Goal: Task Accomplishment & Management: Manage account settings

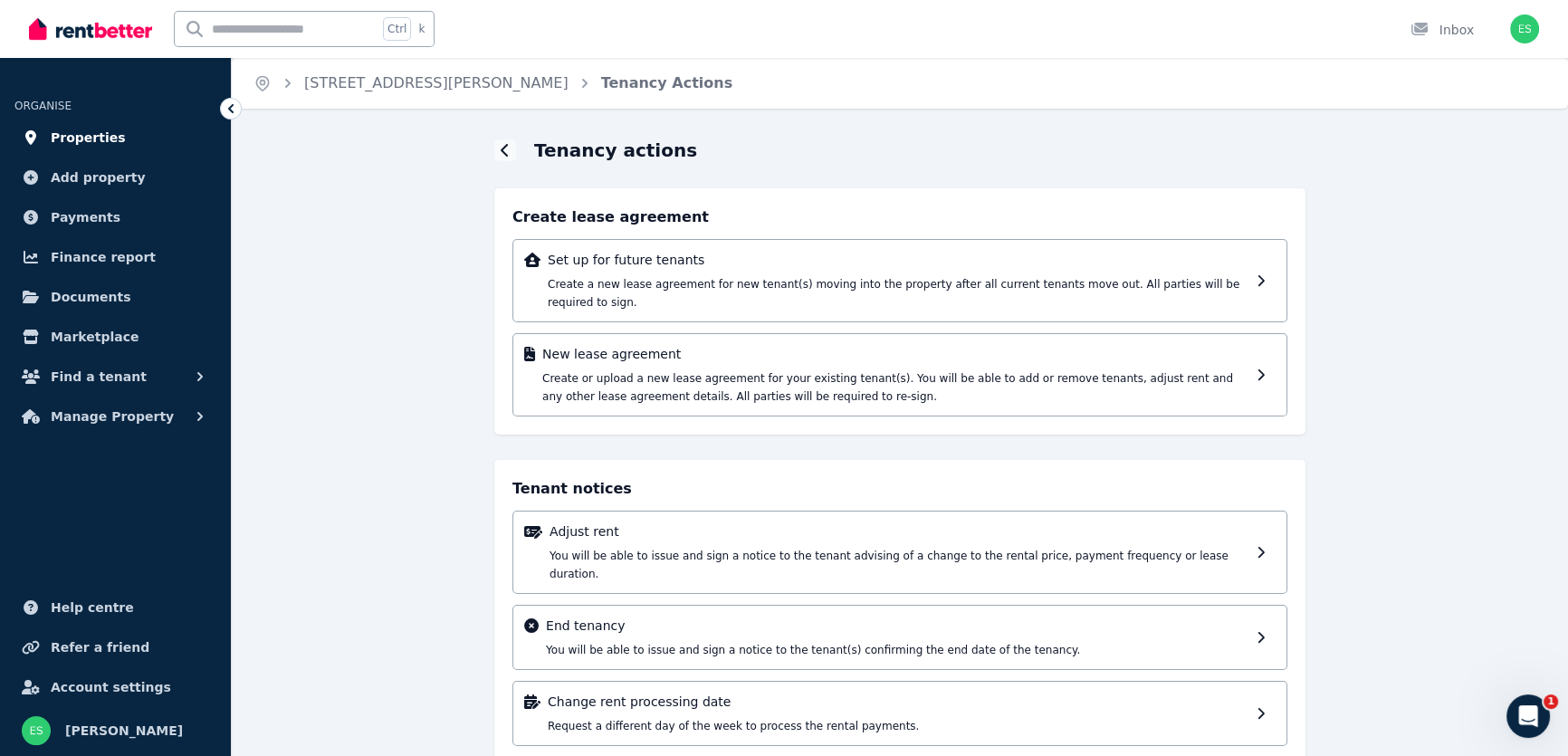
click at [100, 134] on span "Properties" at bounding box center [87, 137] width 75 height 21
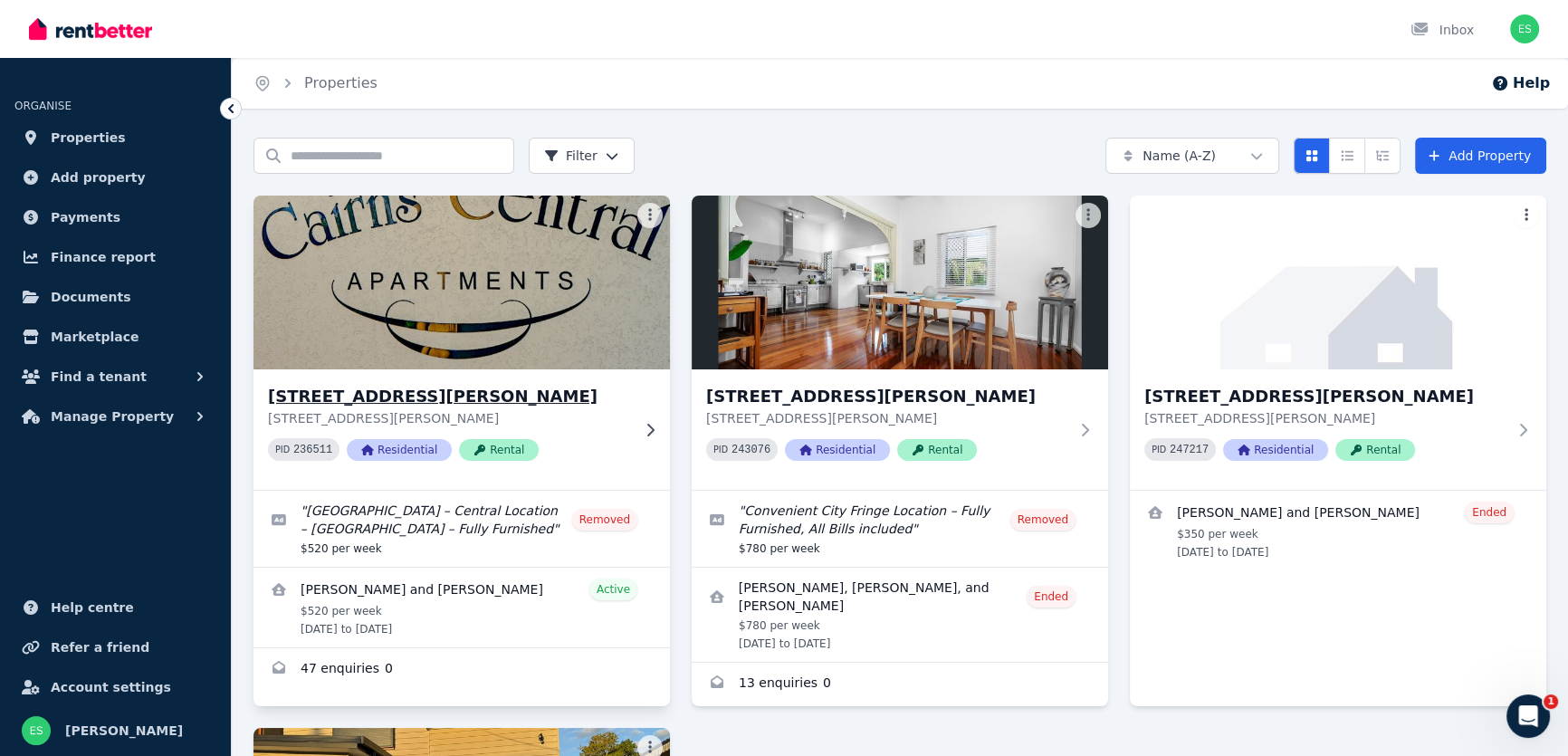
click at [500, 319] on img at bounding box center [462, 283] width 437 height 183
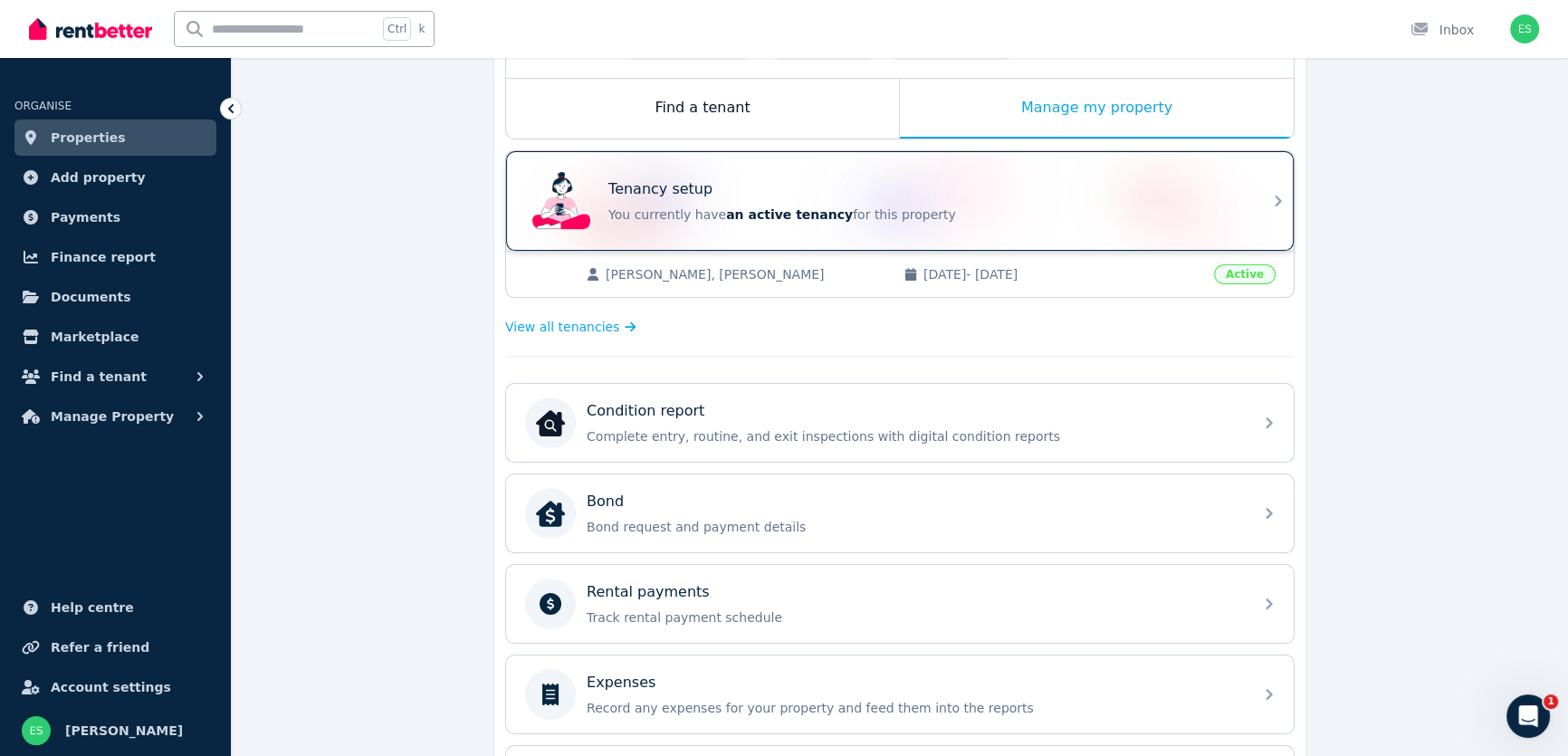
scroll to position [328, 0]
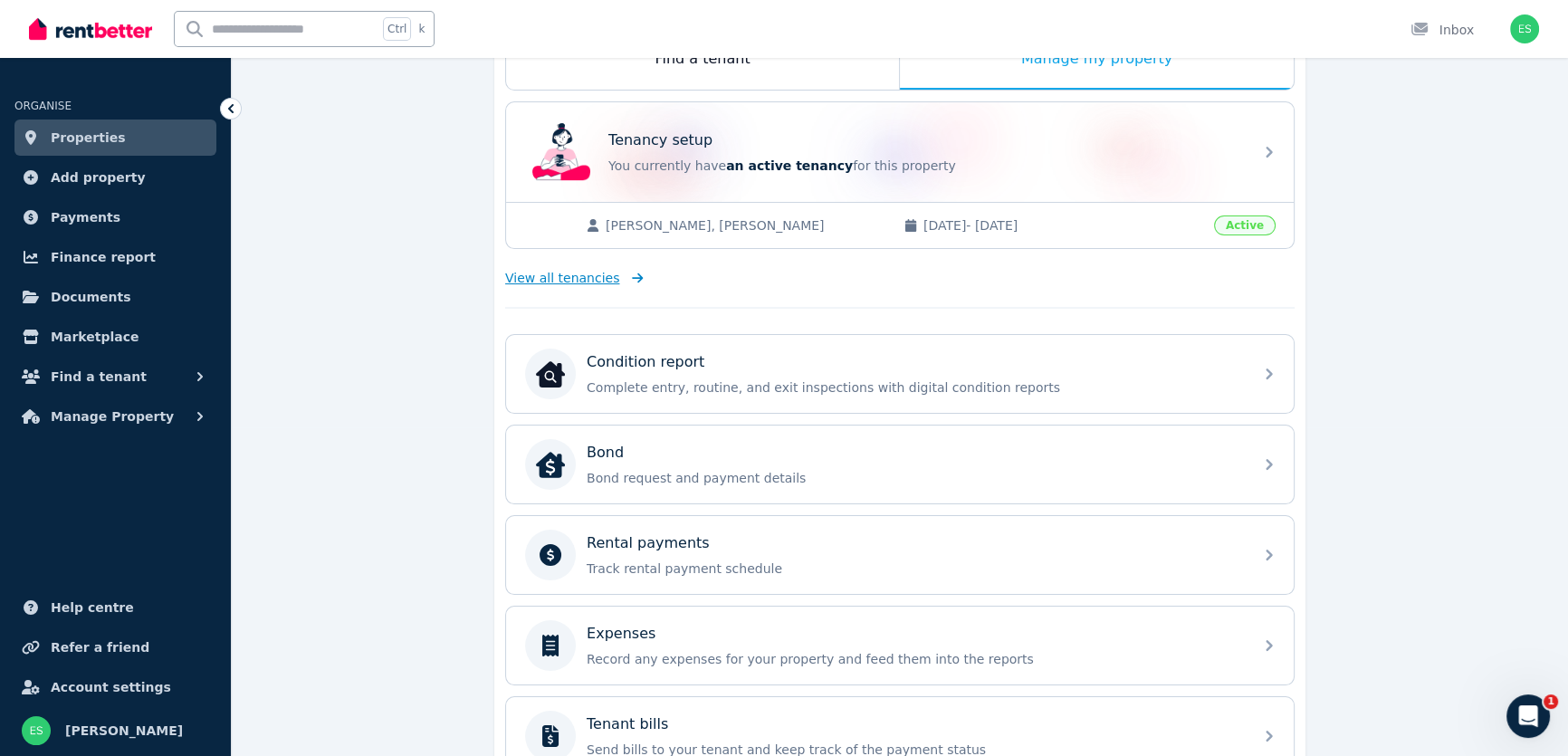
click at [584, 273] on span "View all tenancies" at bounding box center [562, 278] width 114 height 18
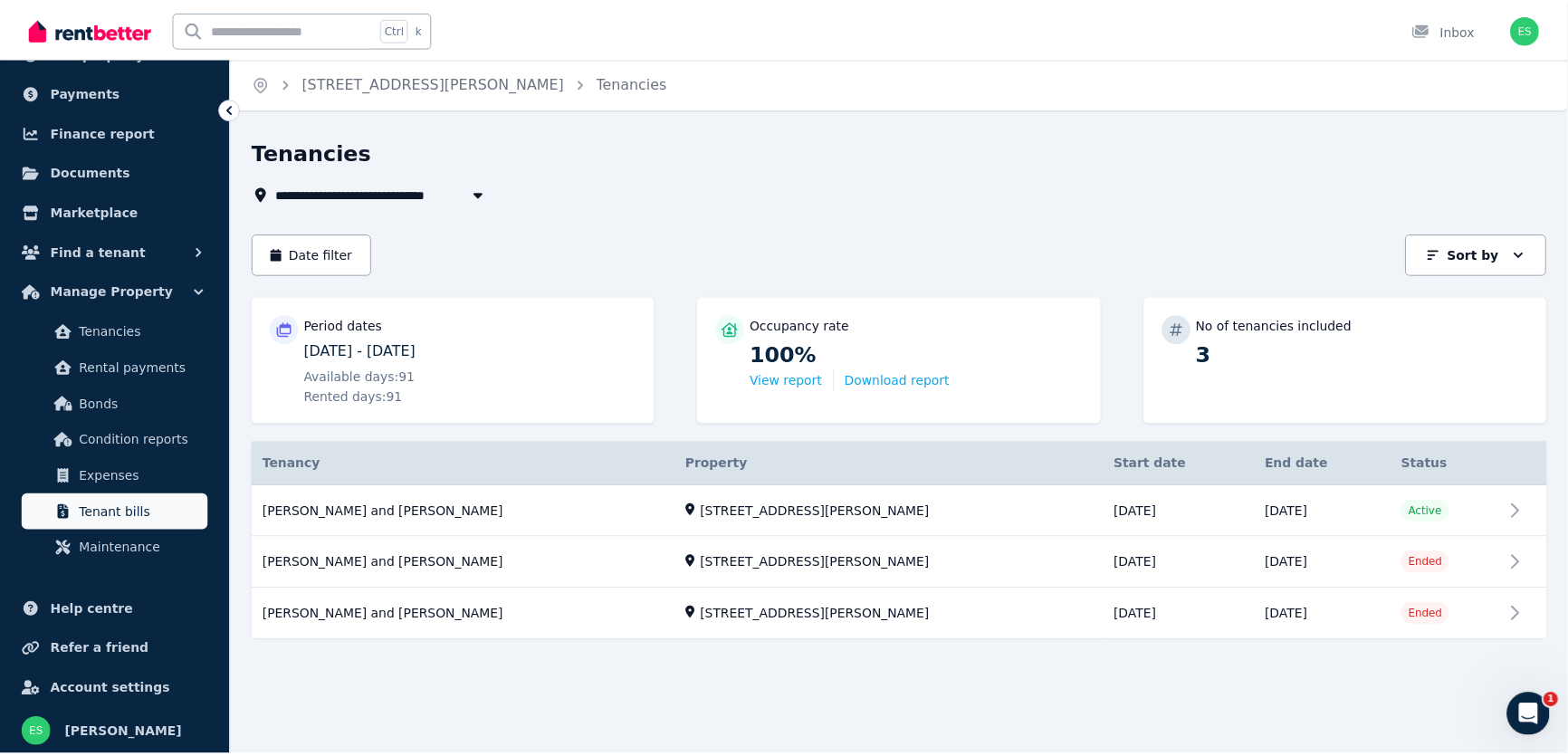
scroll to position [126, 0]
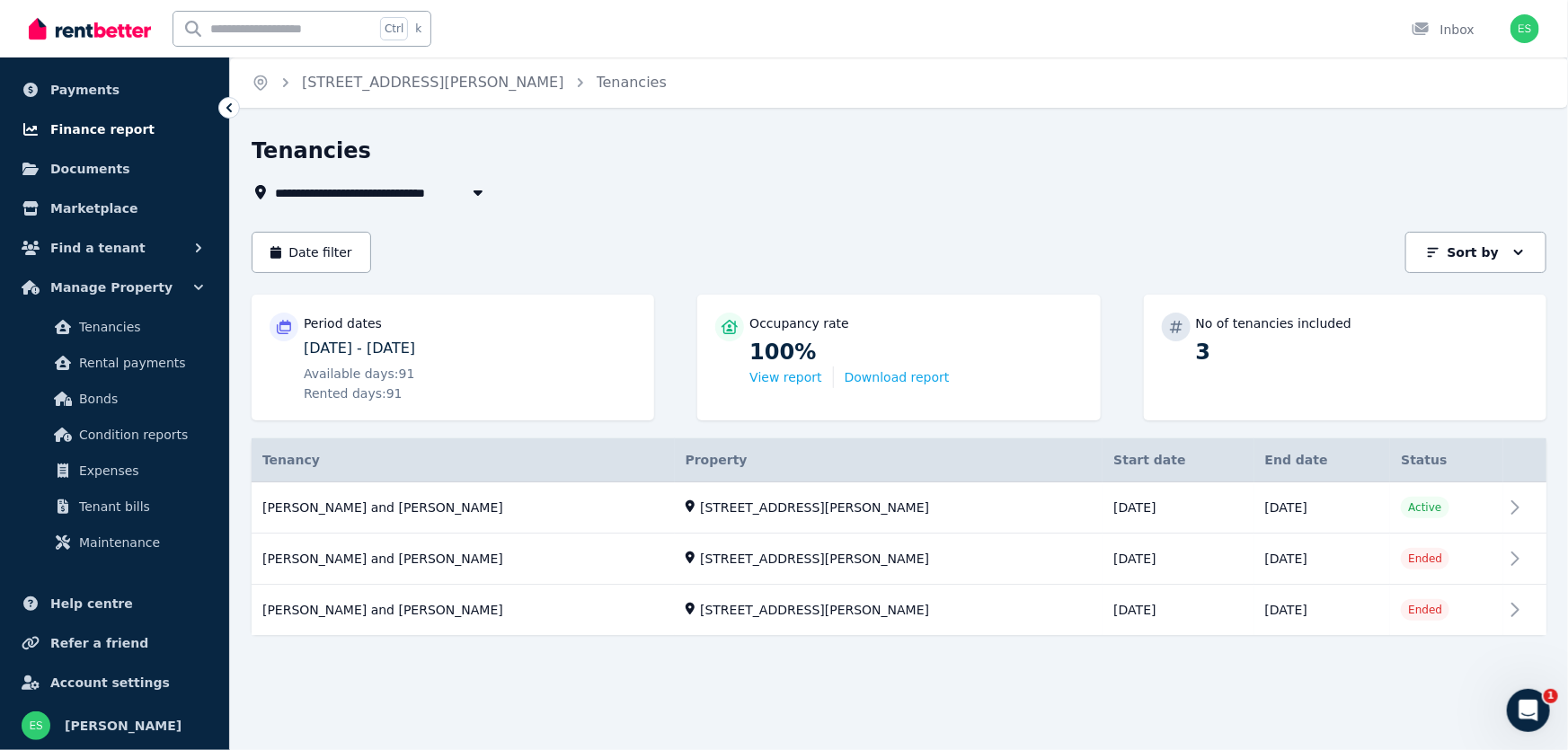
click at [99, 131] on span "Finance report" at bounding box center [102, 129] width 104 height 21
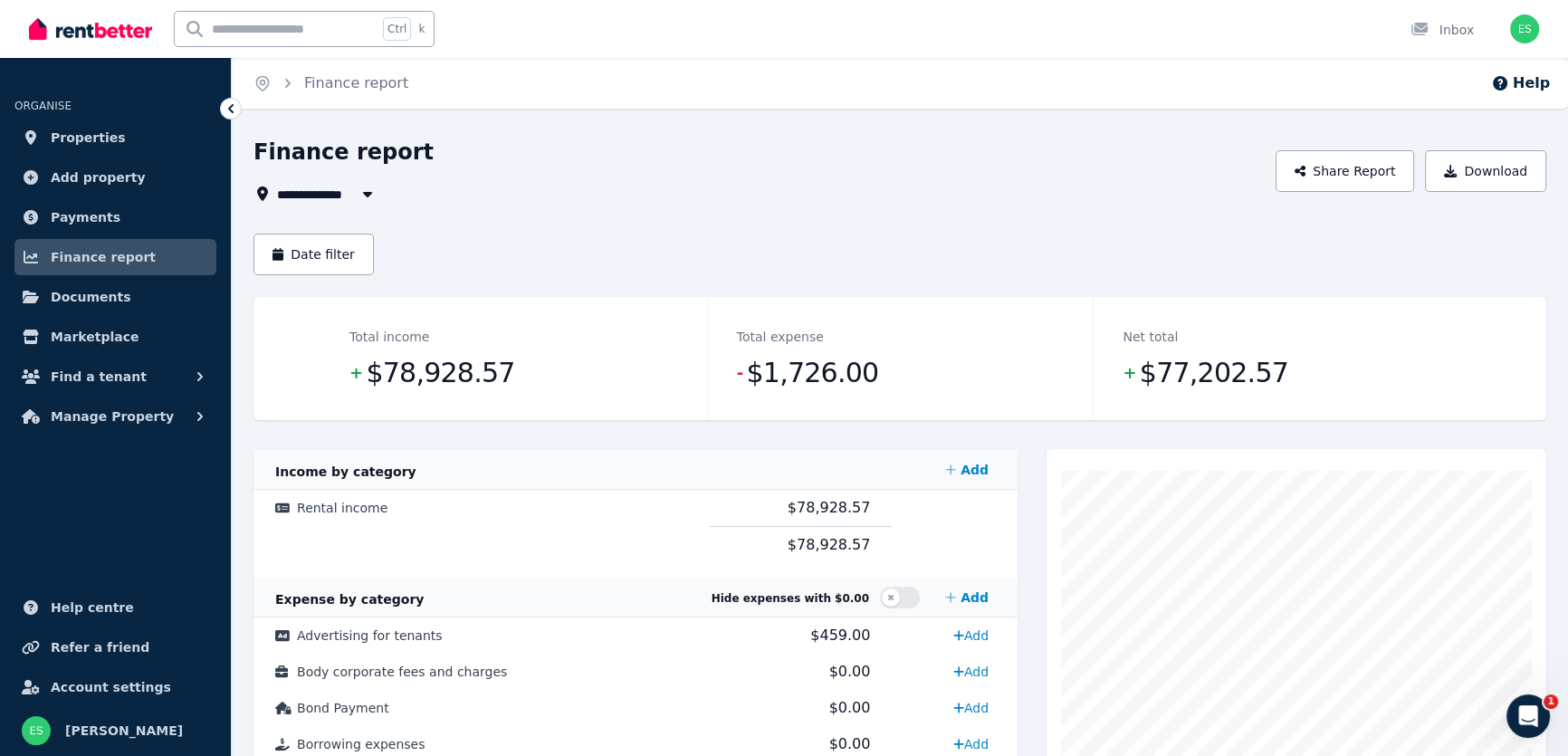
click at [371, 193] on icon "button" at bounding box center [367, 193] width 18 height 15
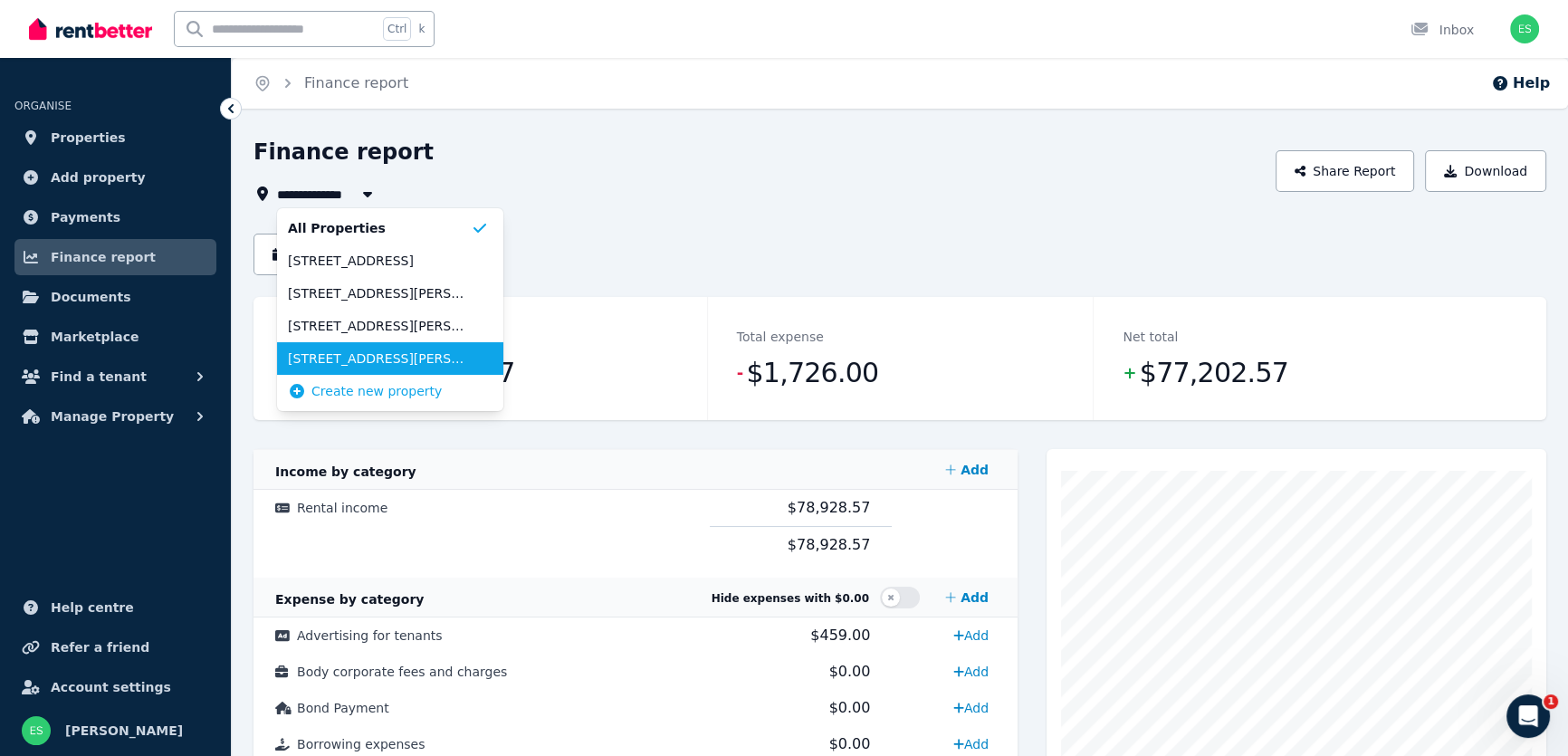
click at [331, 356] on span "[STREET_ADDRESS][PERSON_NAME]" at bounding box center [379, 359] width 183 height 18
type input "**********"
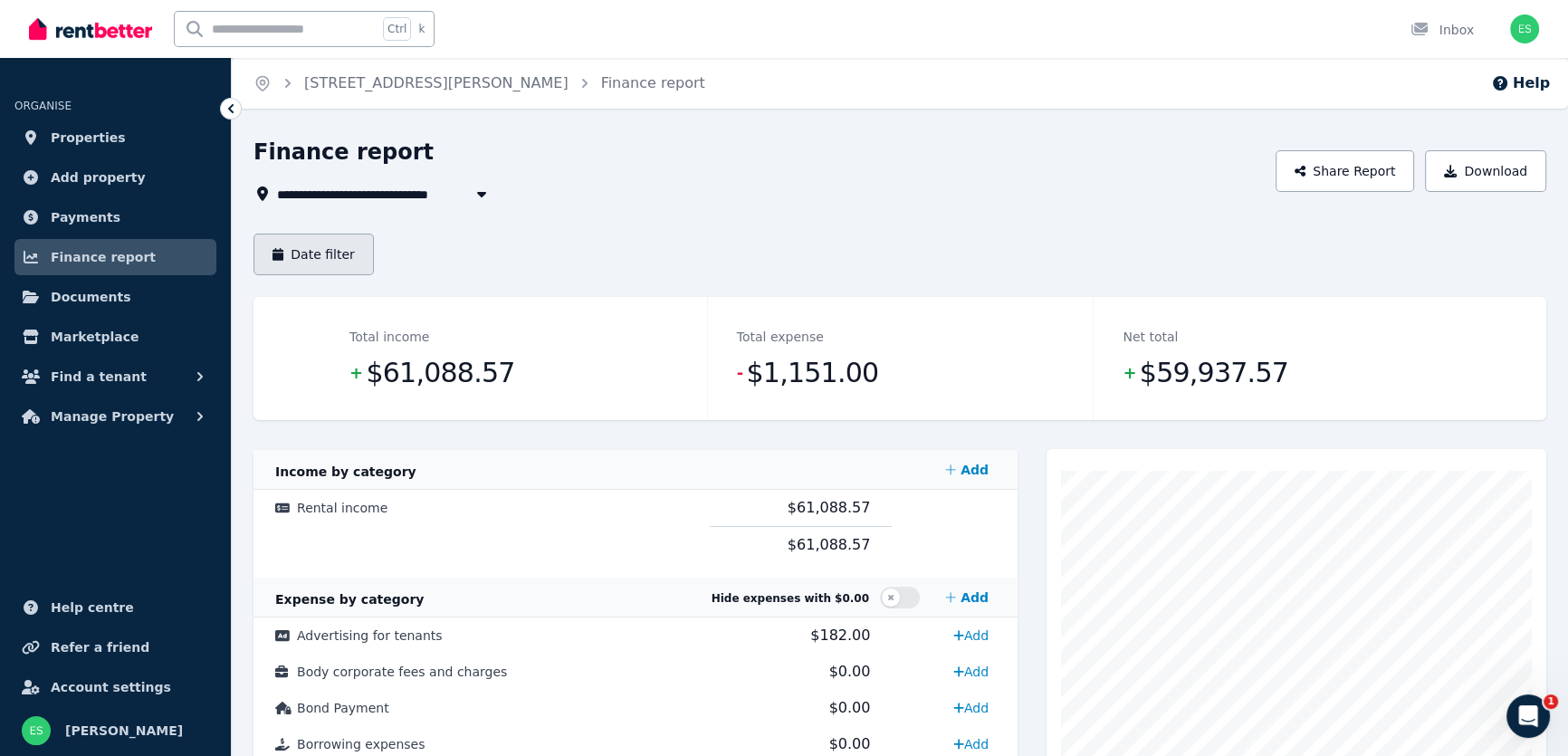
click at [353, 262] on button "Date filter" at bounding box center [314, 254] width 120 height 42
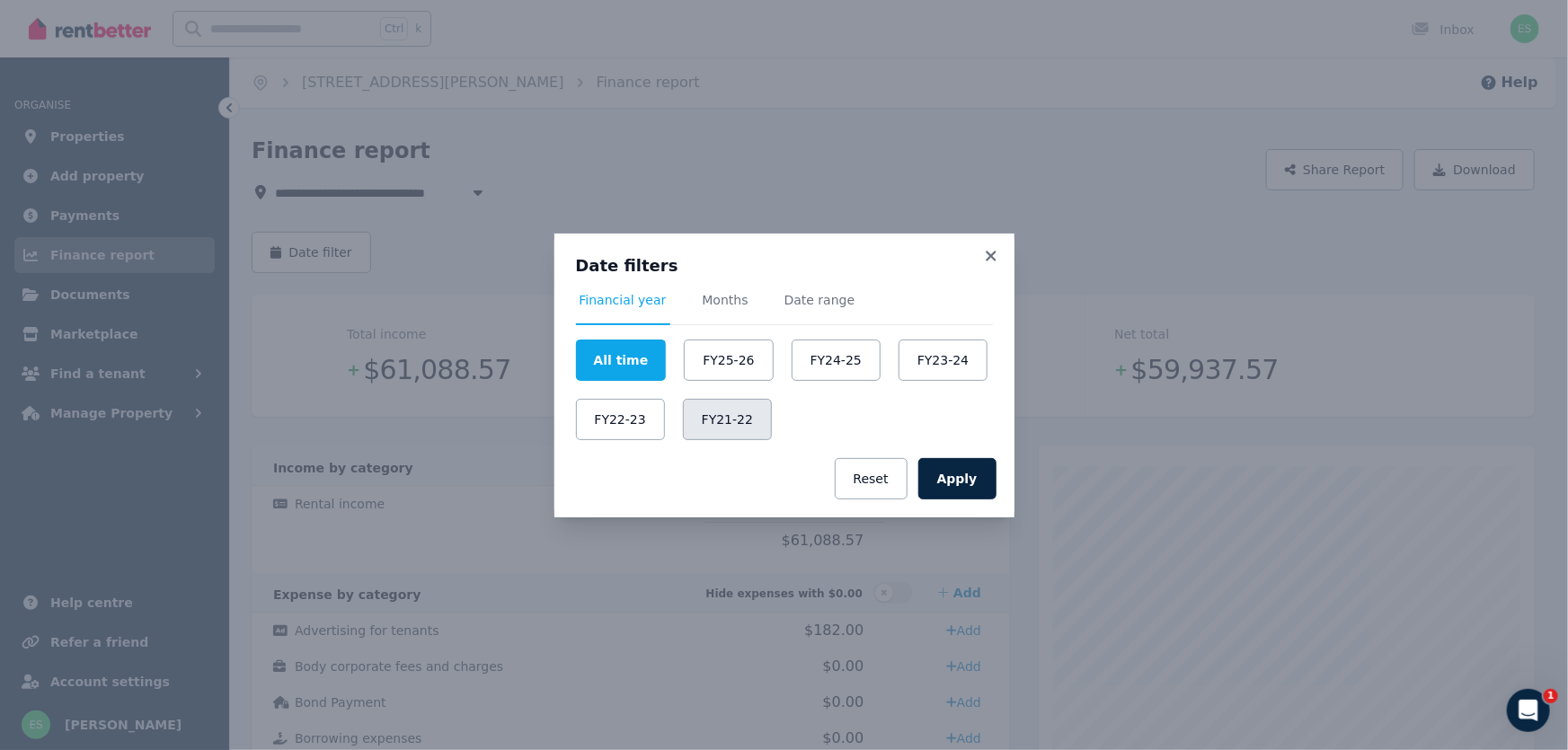
click at [720, 424] on button "FY21-22" at bounding box center [727, 419] width 89 height 41
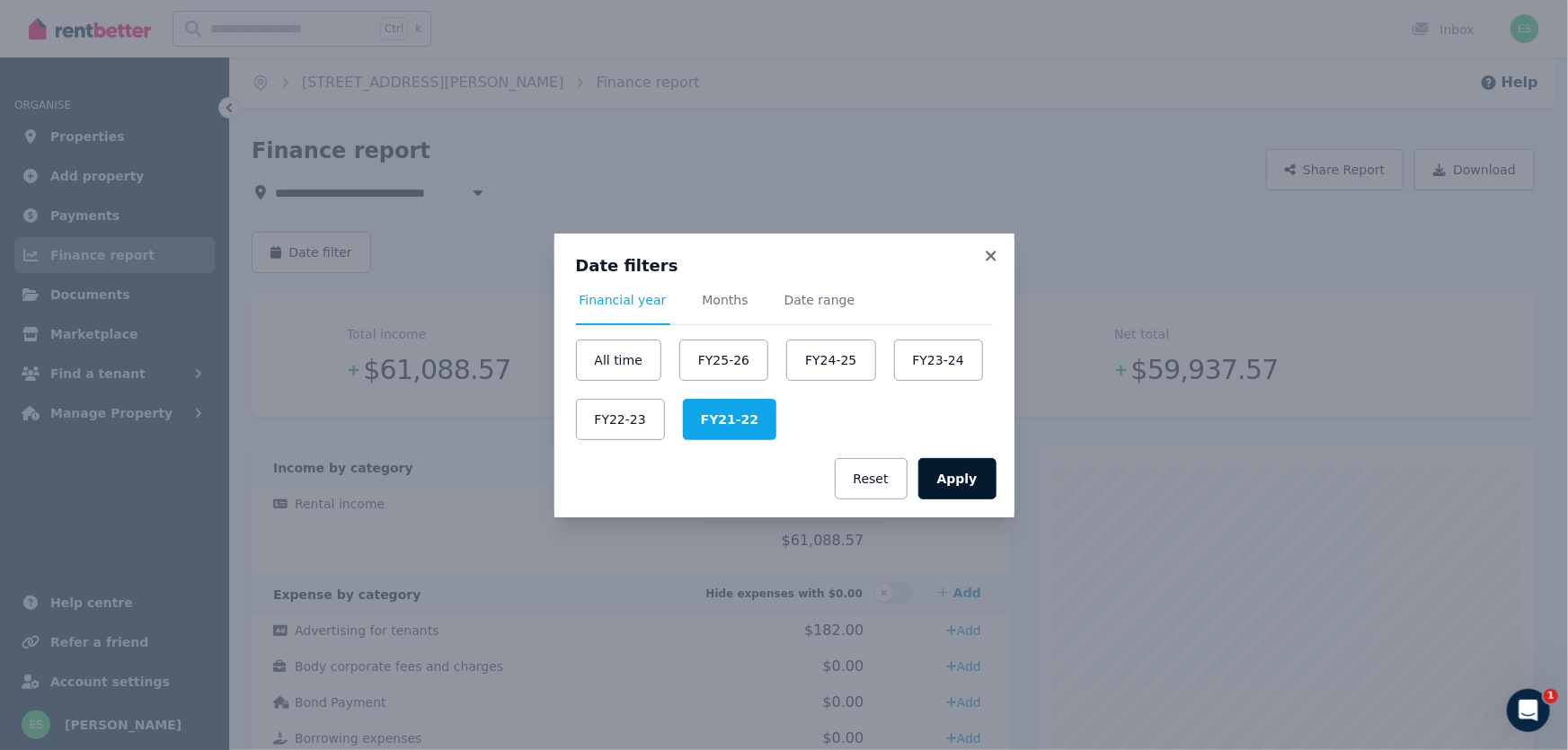
click at [949, 478] on button "Apply" at bounding box center [957, 478] width 78 height 41
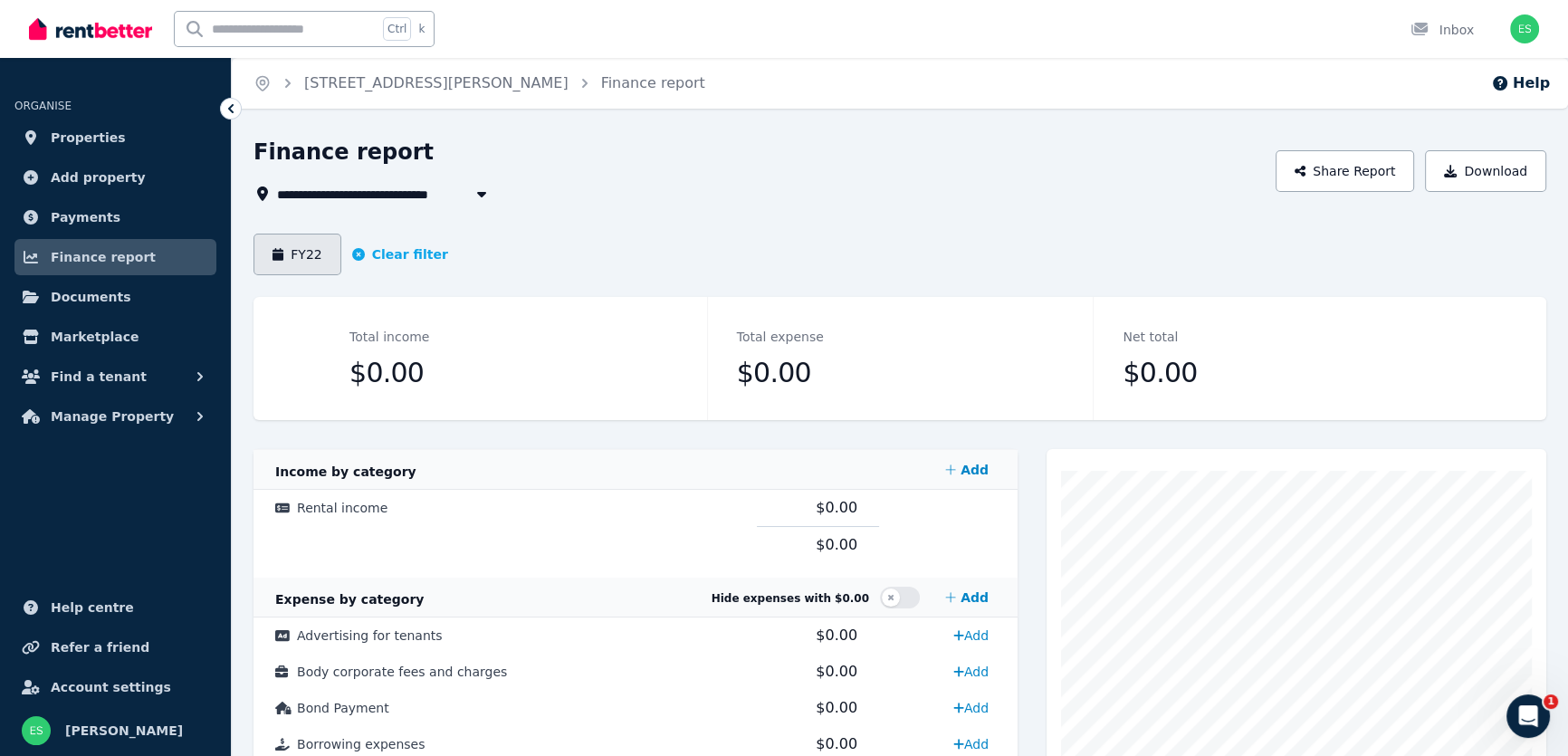
click at [314, 251] on button "FY22" at bounding box center [297, 254] width 87 height 42
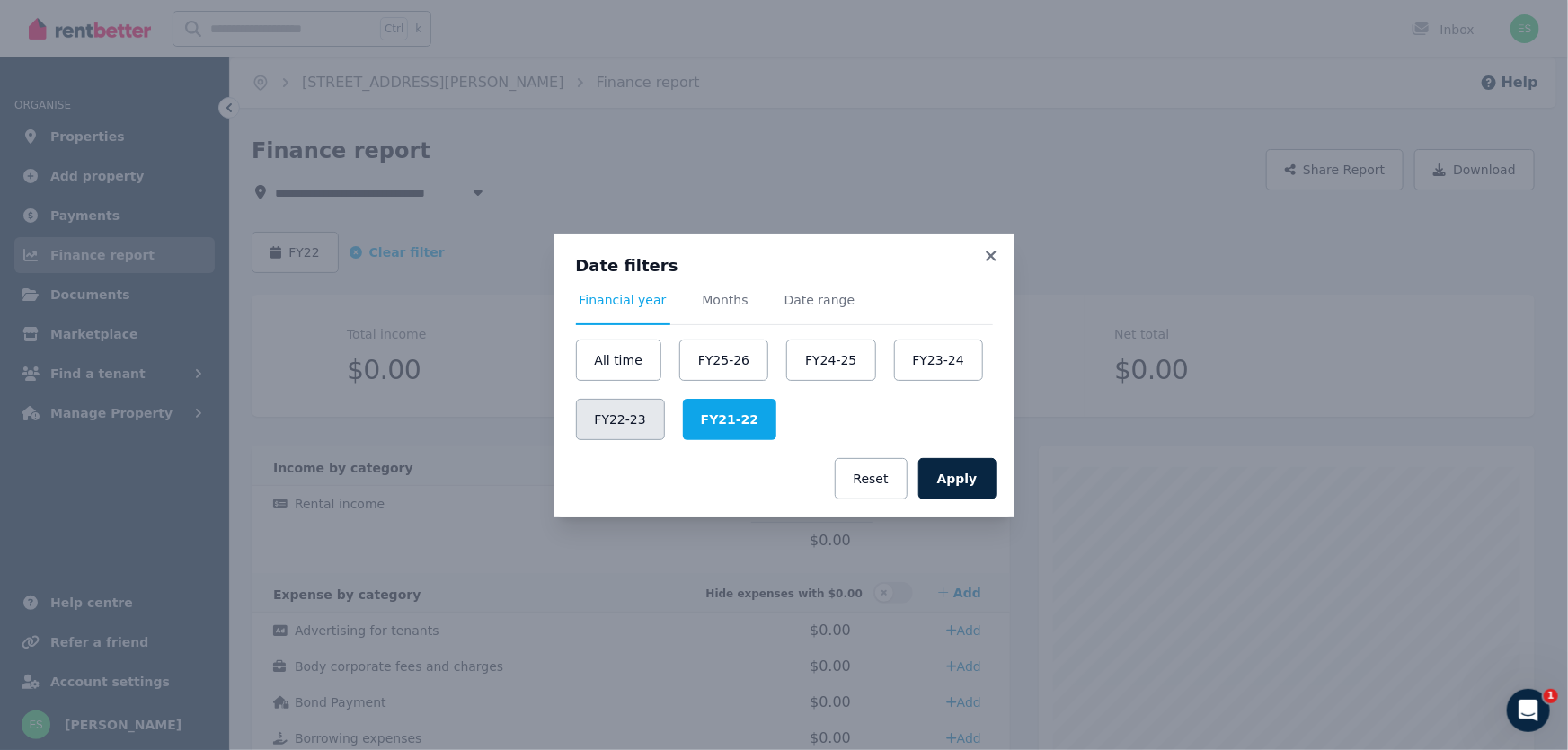
click at [608, 418] on button "FY22-23" at bounding box center [620, 419] width 89 height 41
click at [948, 483] on button "Apply" at bounding box center [957, 478] width 78 height 41
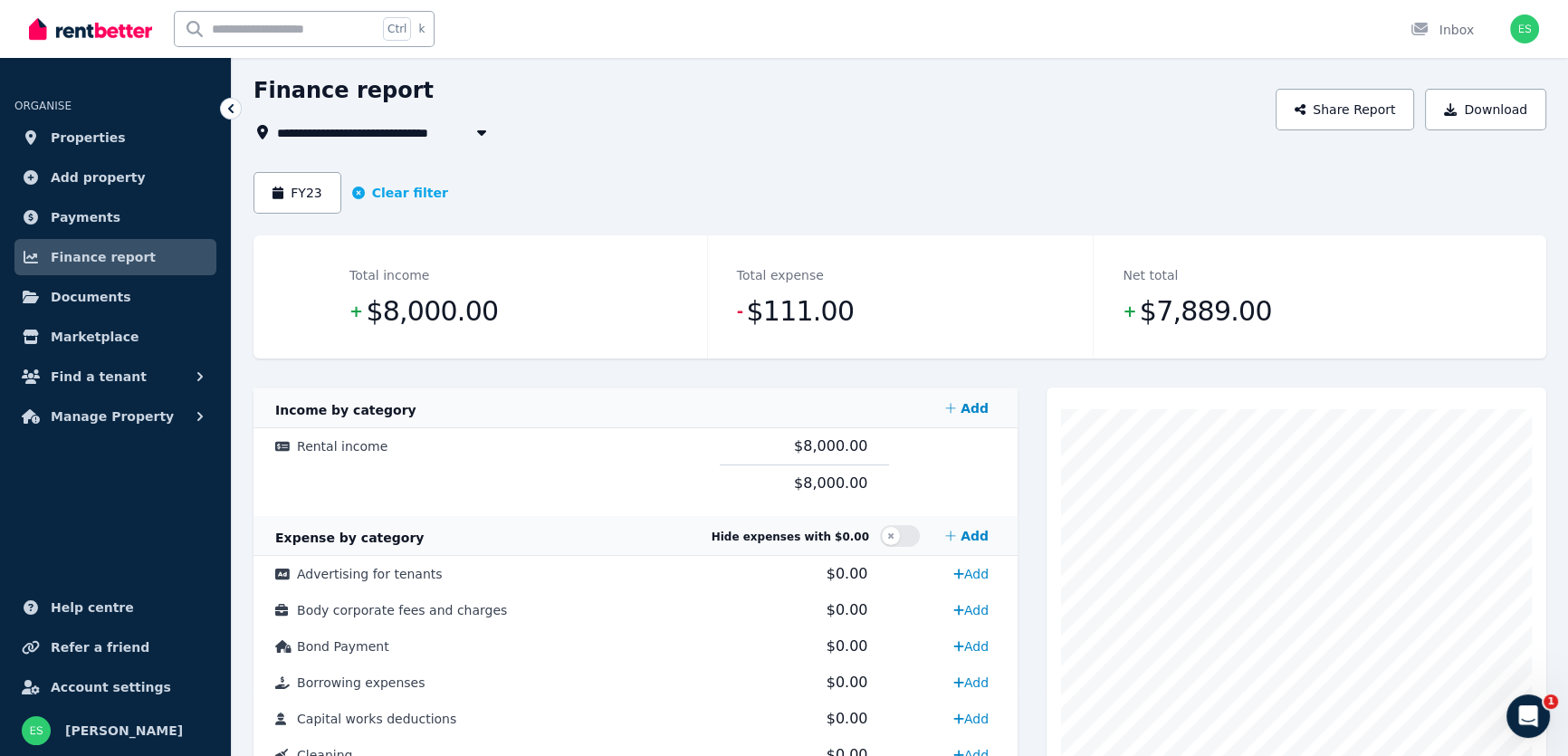
scroll to position [5, 0]
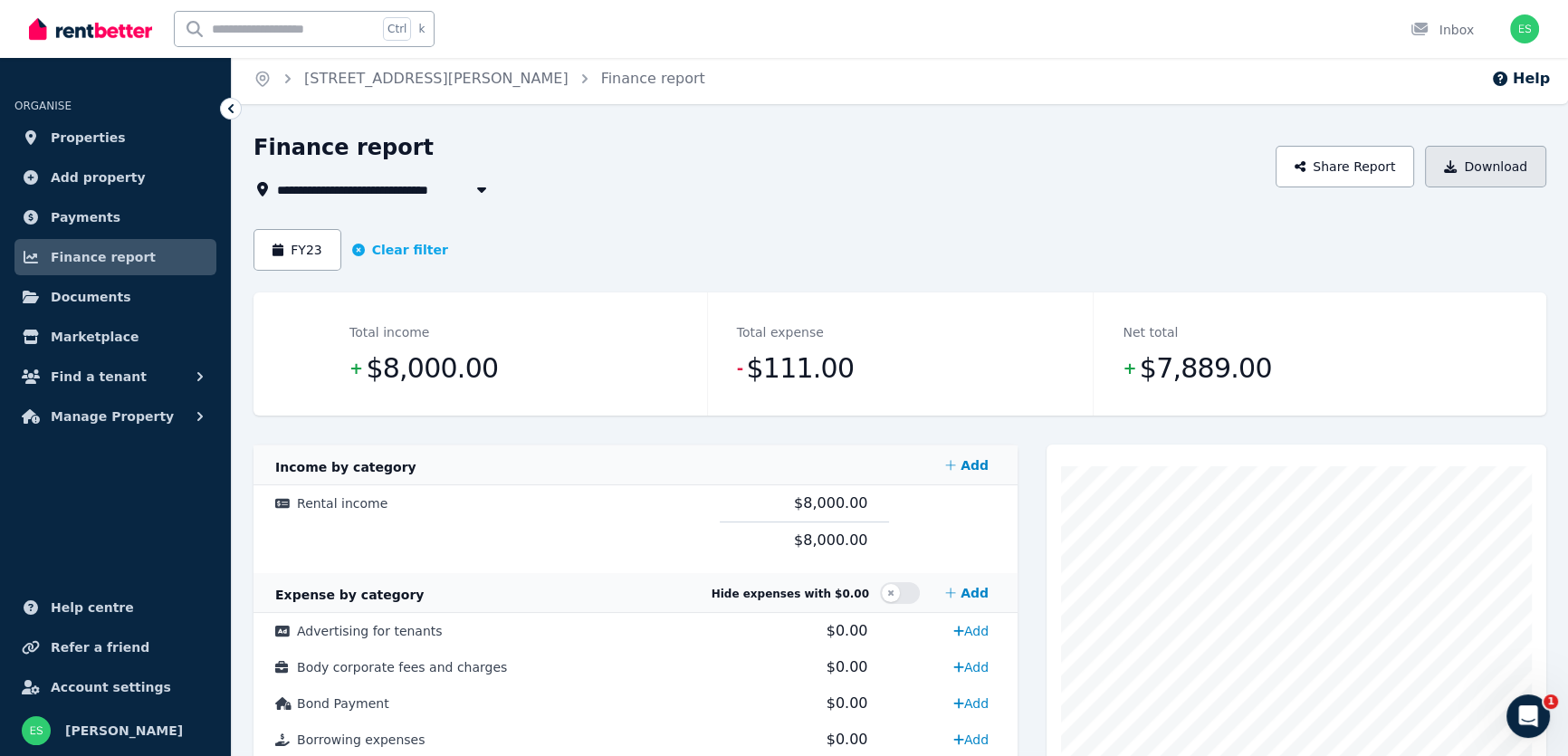
click at [1481, 173] on button "Download" at bounding box center [1485, 166] width 121 height 42
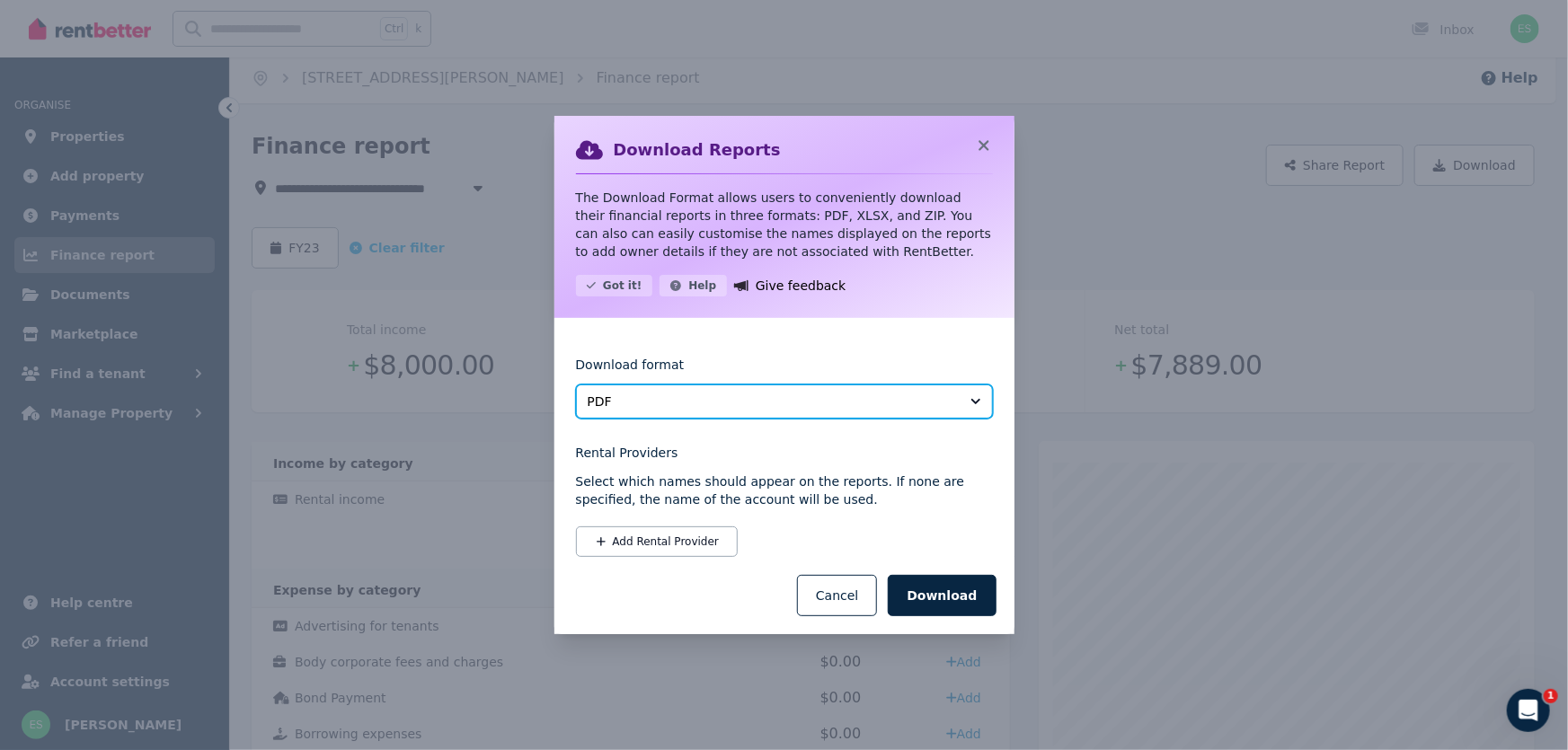
click at [728, 398] on span "PDF" at bounding box center [772, 401] width 368 height 18
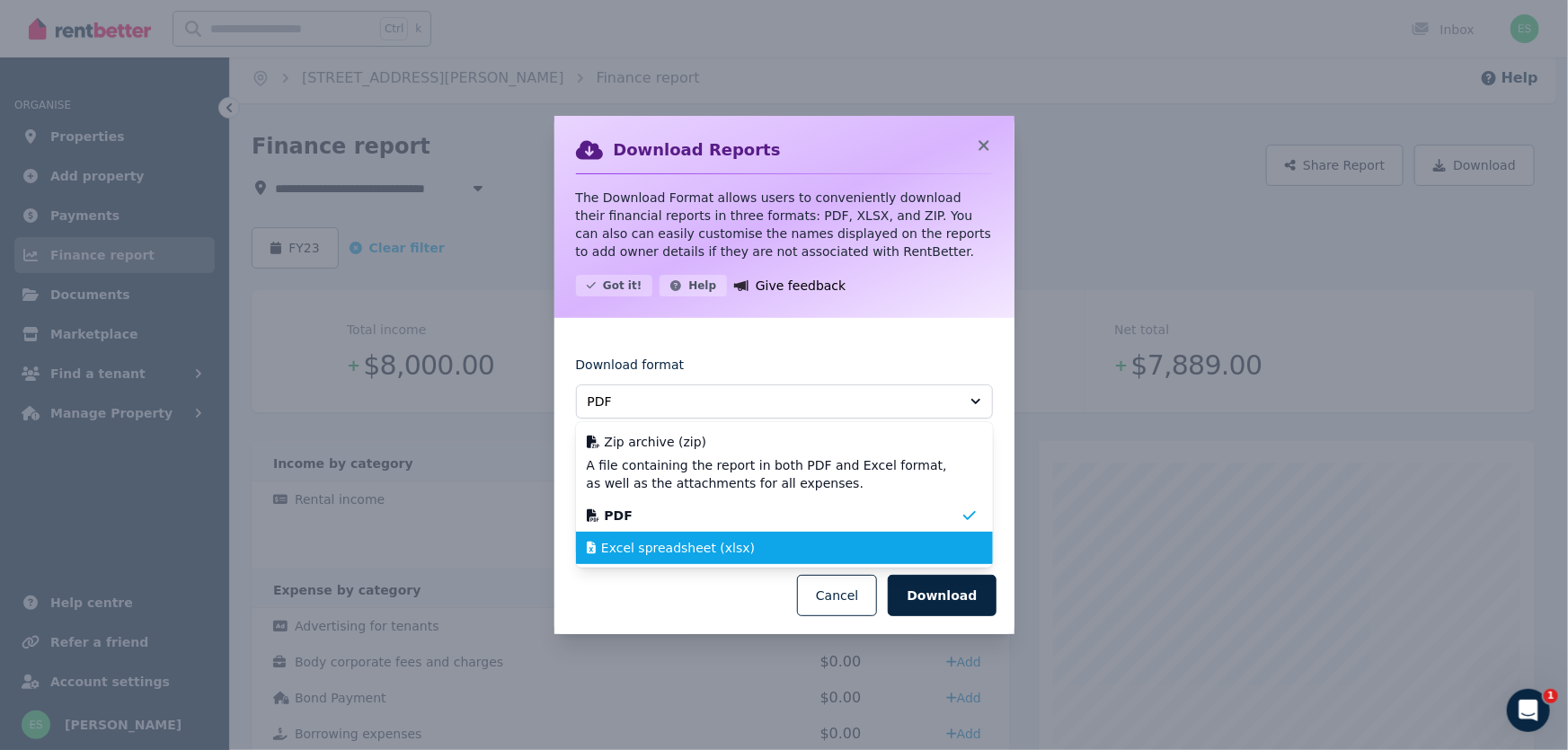
click at [638, 544] on span "Excel spreadsheet (xlsx)" at bounding box center [678, 548] width 153 height 18
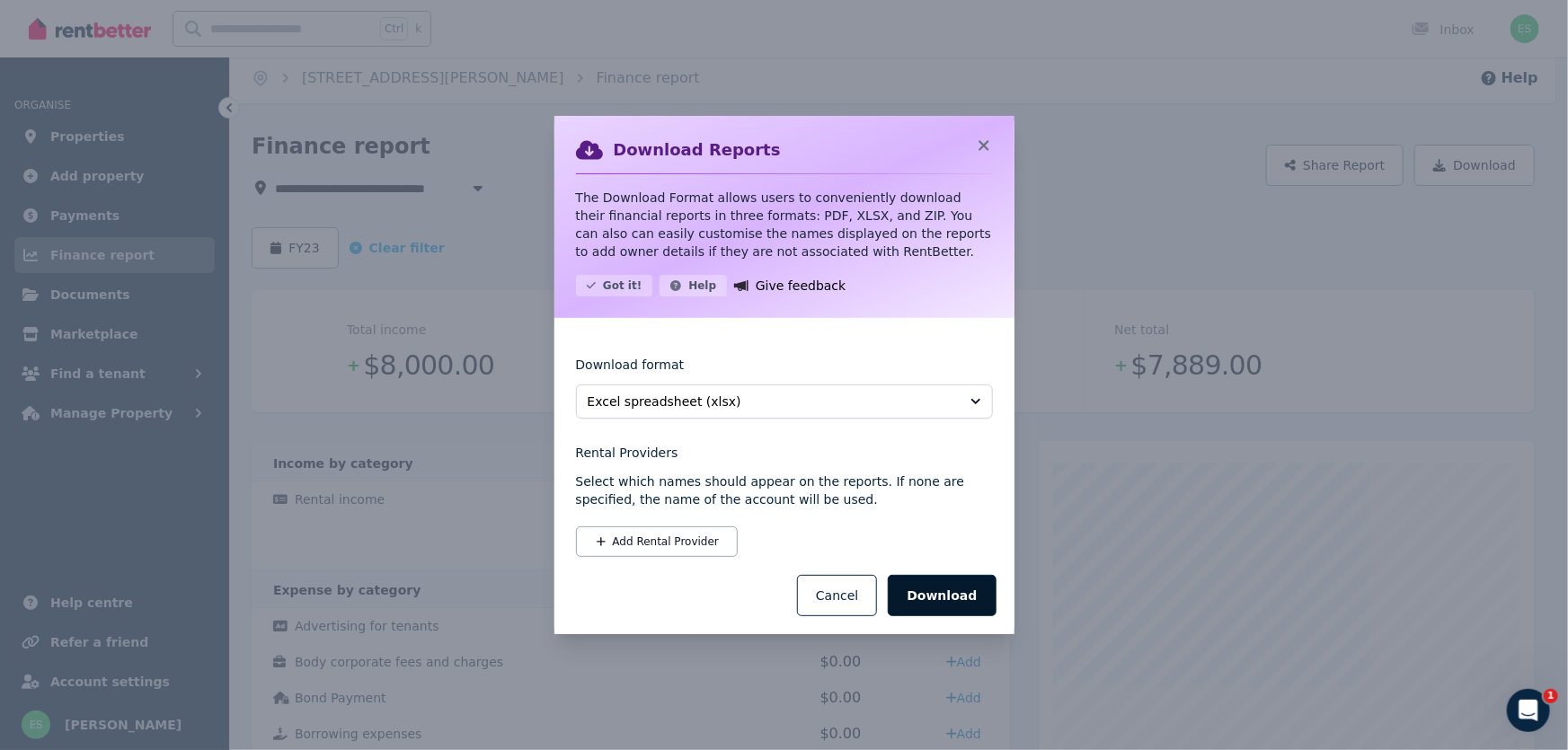
click at [938, 597] on button "Download" at bounding box center [942, 596] width 108 height 41
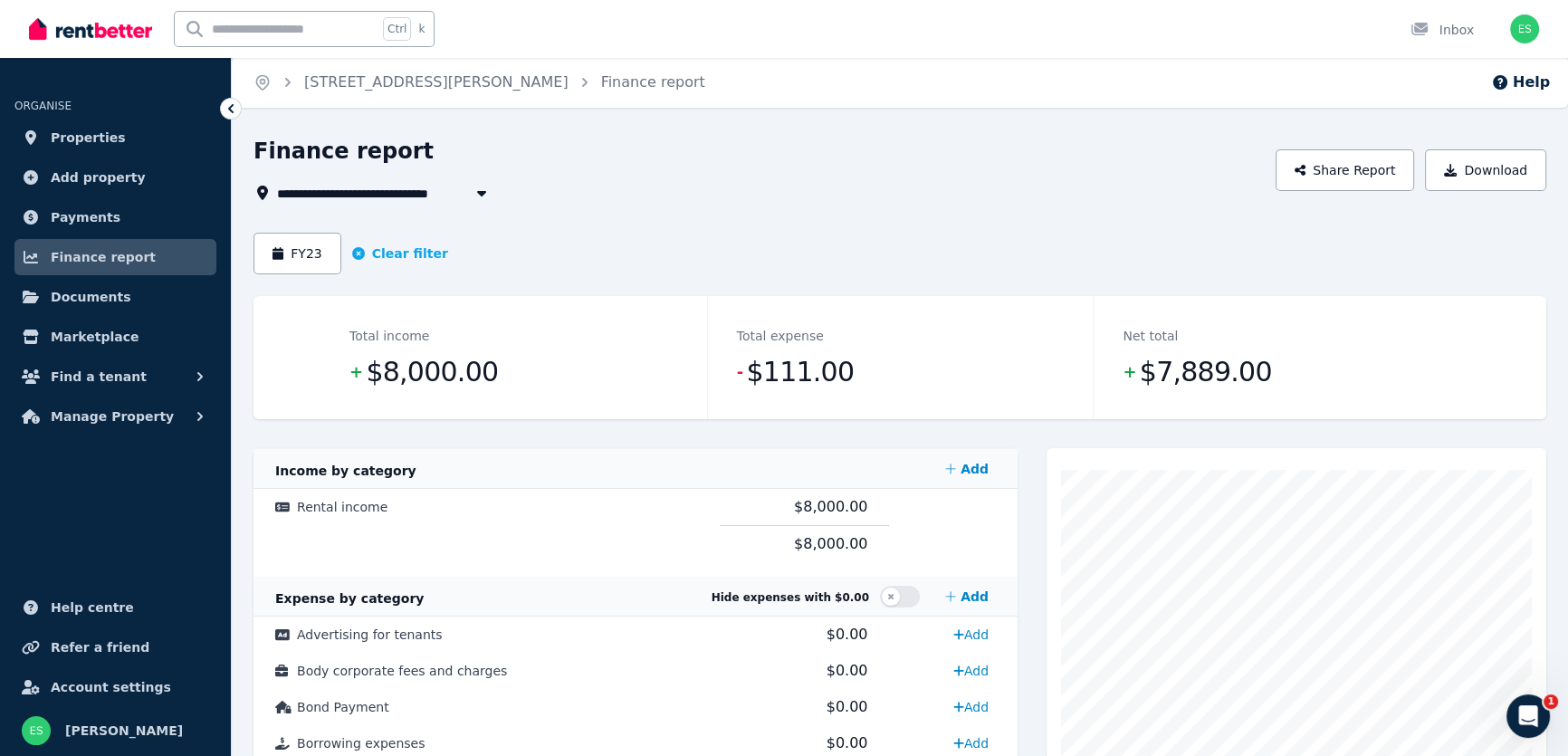
scroll to position [0, 0]
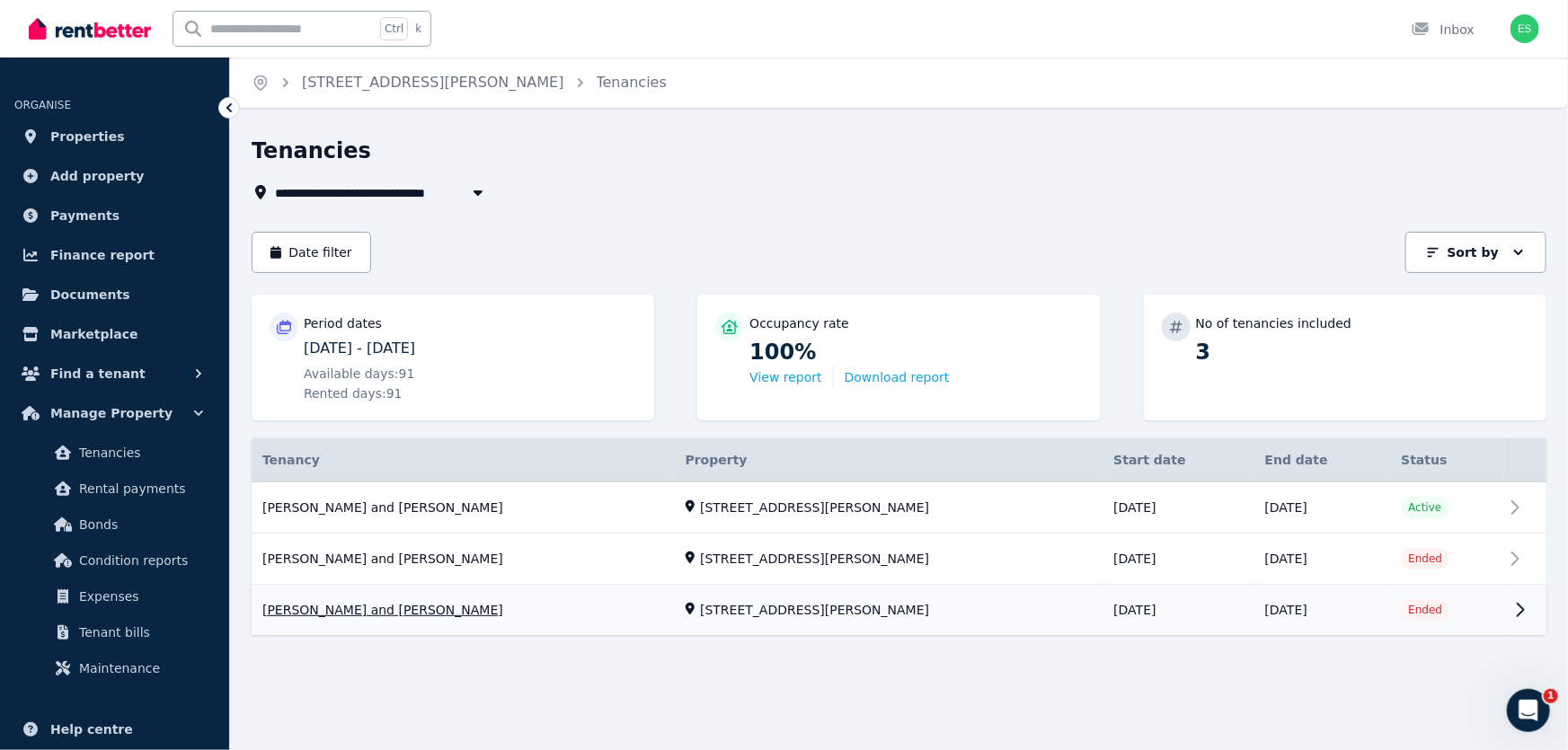
click at [424, 615] on link "View property details" at bounding box center [898, 611] width 1294 height 50
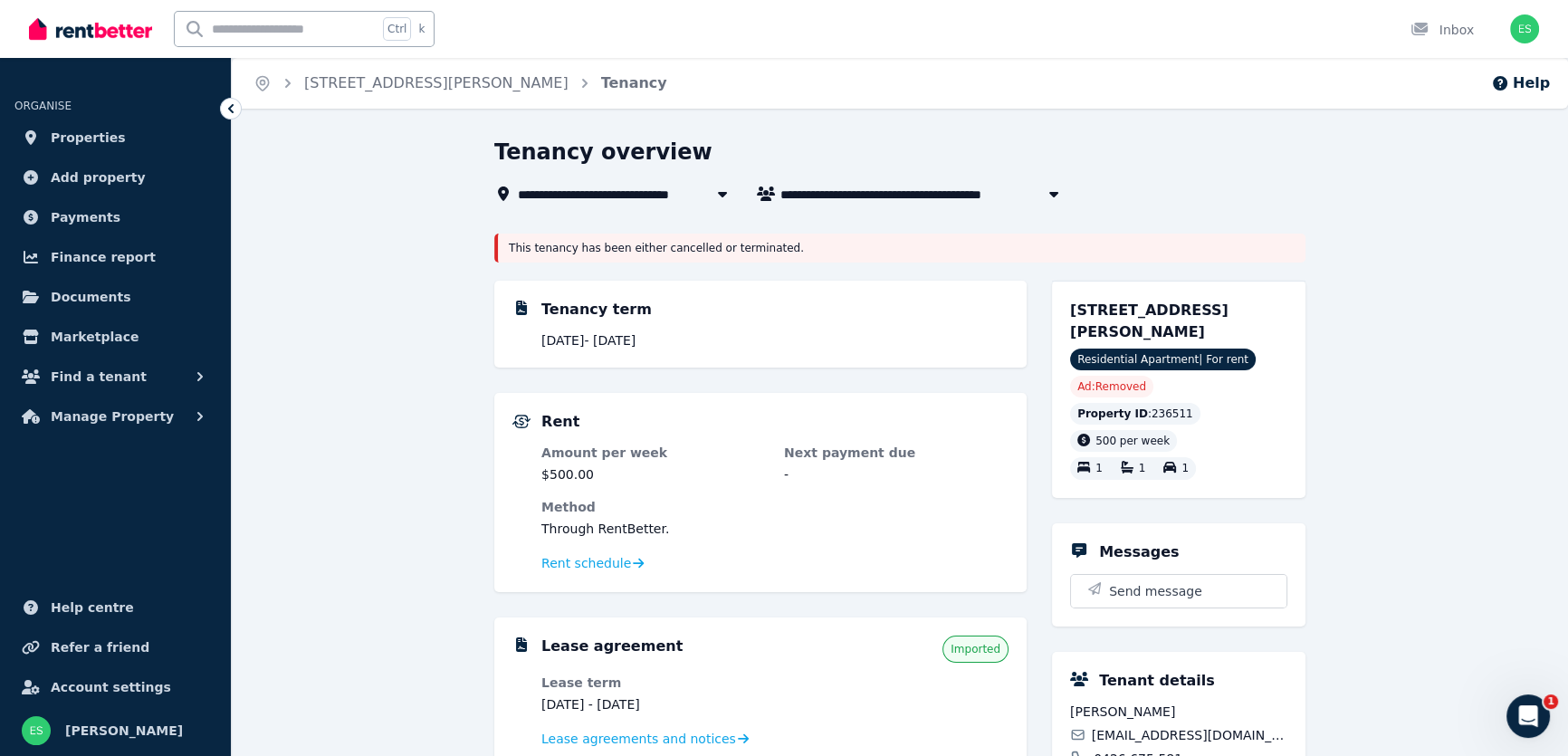
click at [71, 147] on span "Properties" at bounding box center [87, 137] width 75 height 21
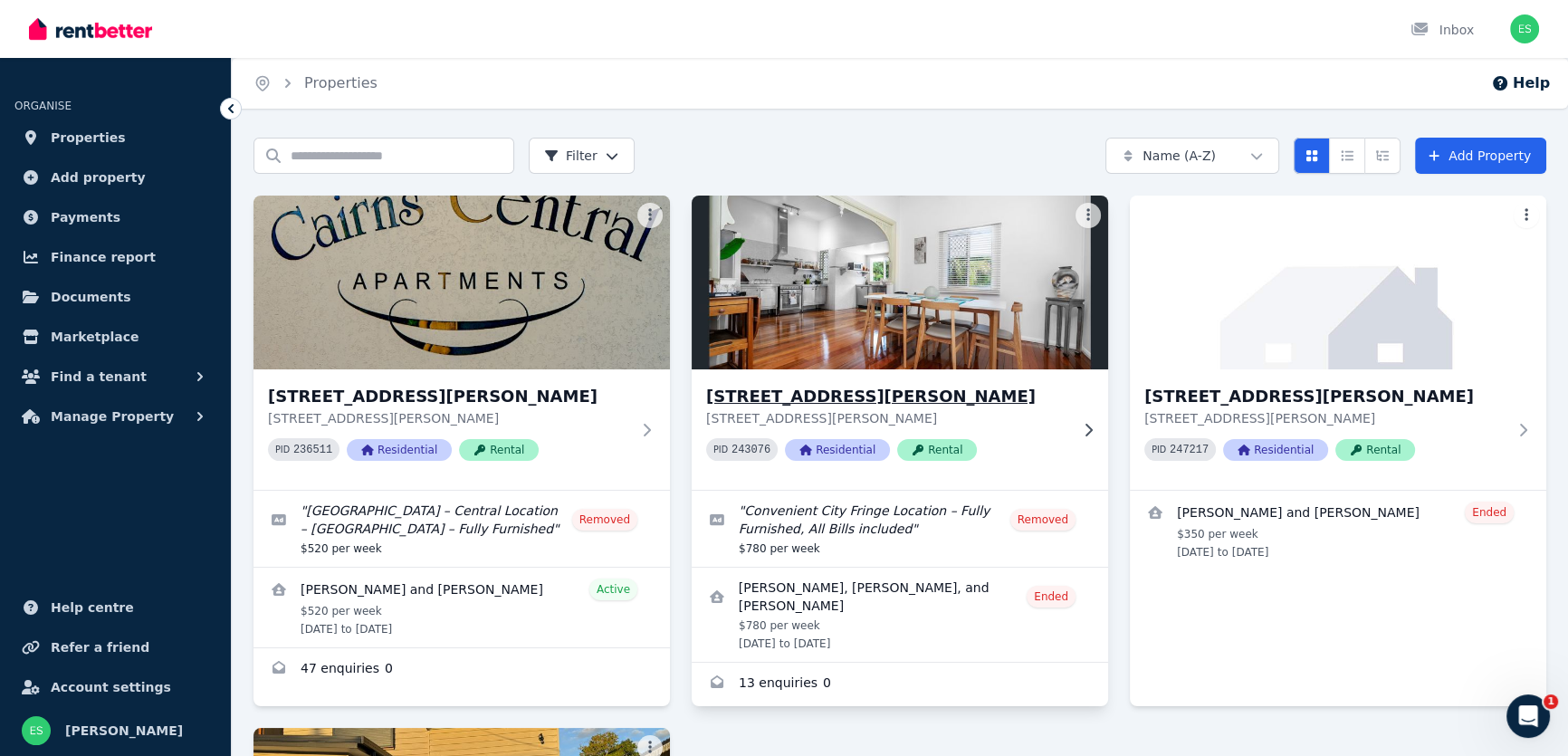
click at [840, 334] on img at bounding box center [901, 283] width 437 height 183
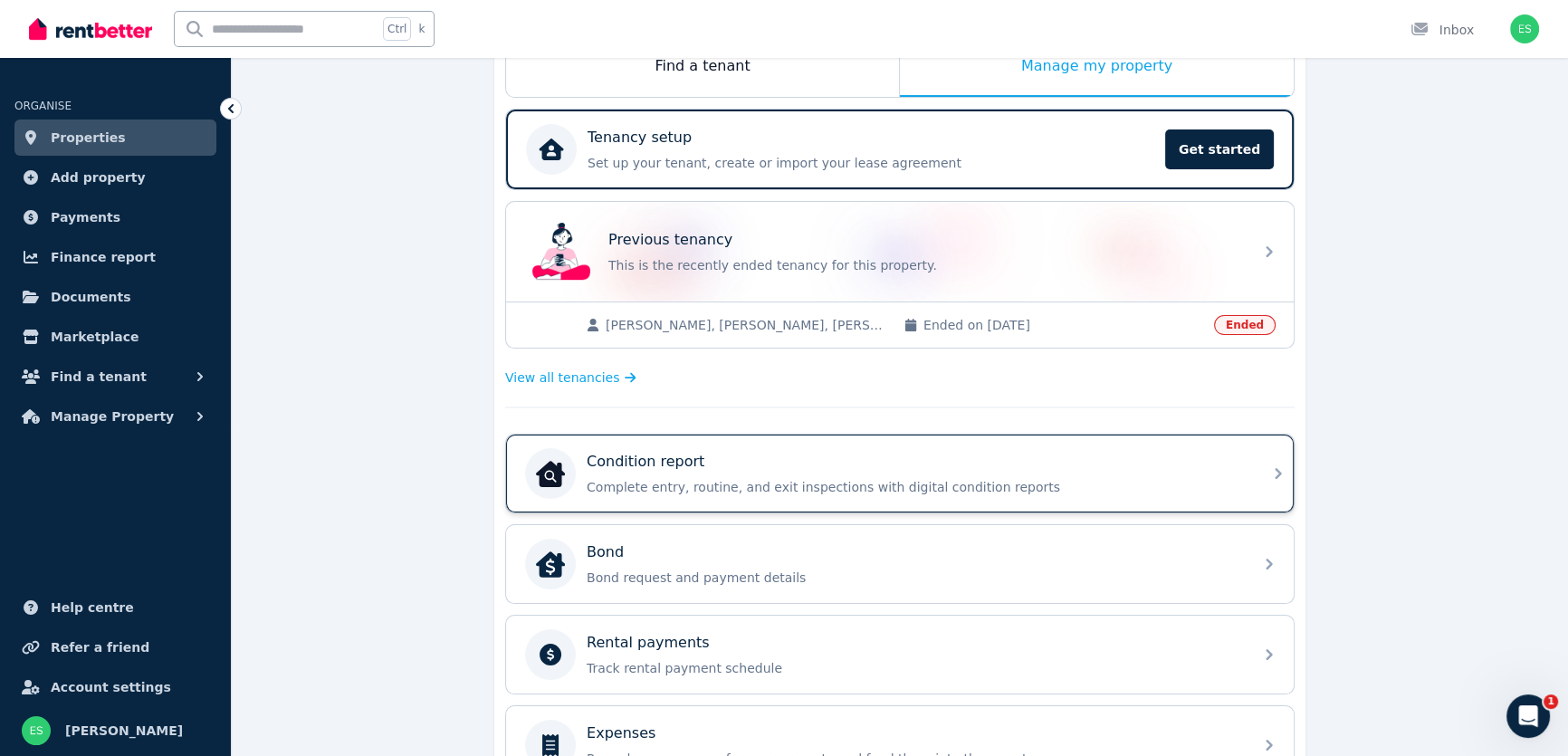
scroll to position [328, 0]
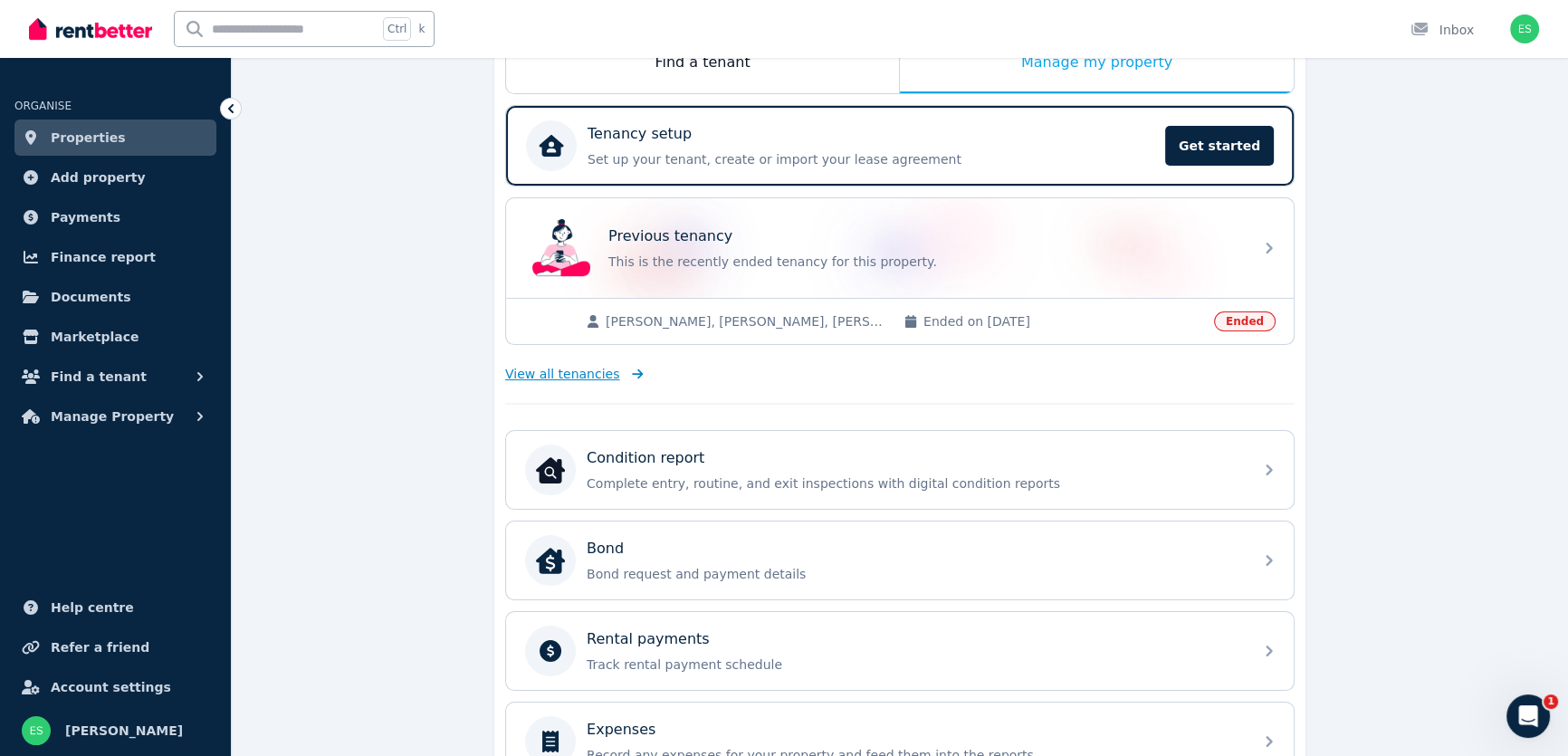
click at [576, 371] on span "View all tenancies" at bounding box center [562, 374] width 114 height 18
